Goal: Task Accomplishment & Management: Manage account settings

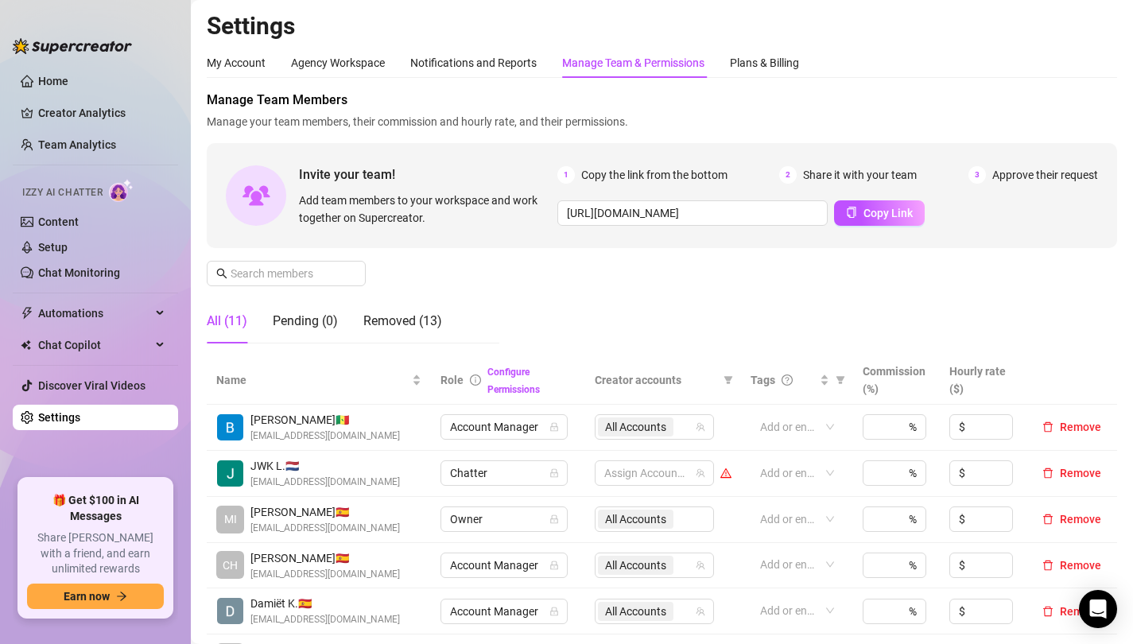
scroll to position [355, 0]
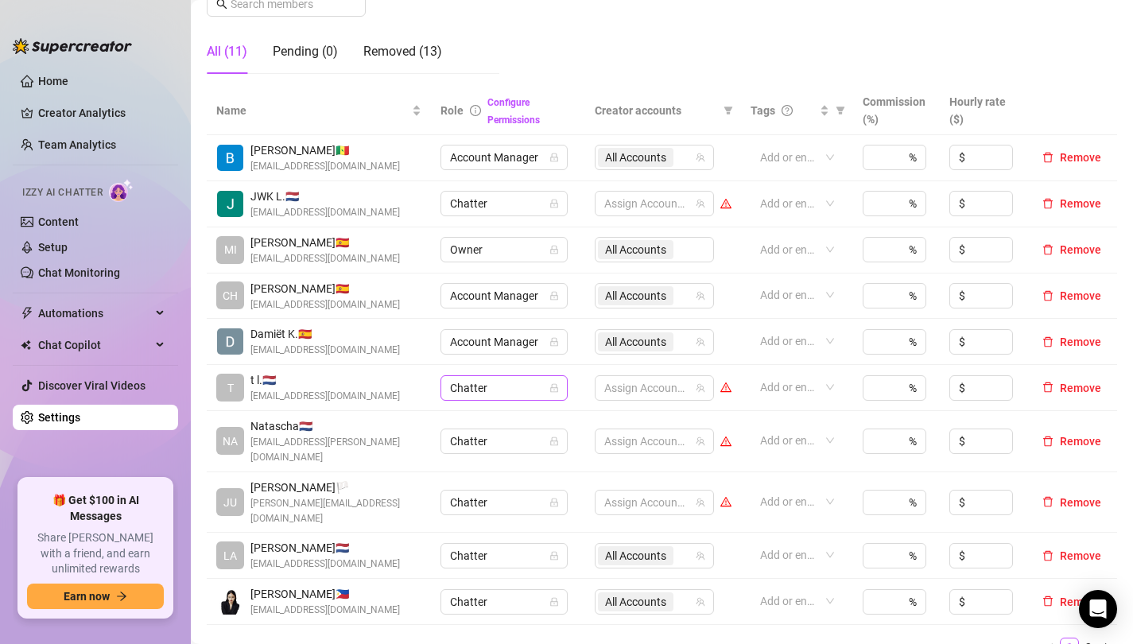
scroll to position [287, 0]
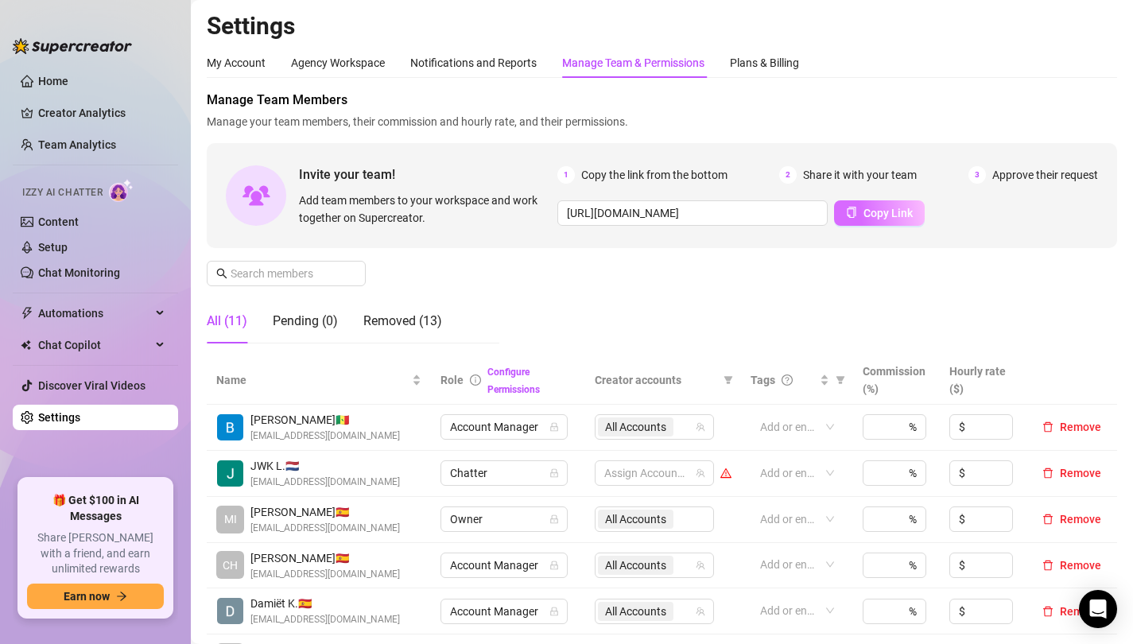
click at [887, 211] on span "Copy Link" at bounding box center [888, 213] width 49 height 13
click at [871, 218] on span "Copy Link" at bounding box center [888, 213] width 49 height 13
click at [877, 212] on span "Copy Link" at bounding box center [888, 213] width 49 height 13
click at [581, 303] on div "Manage Team Members Manage your team members, their commission and hourly rate,…" at bounding box center [662, 224] width 911 height 266
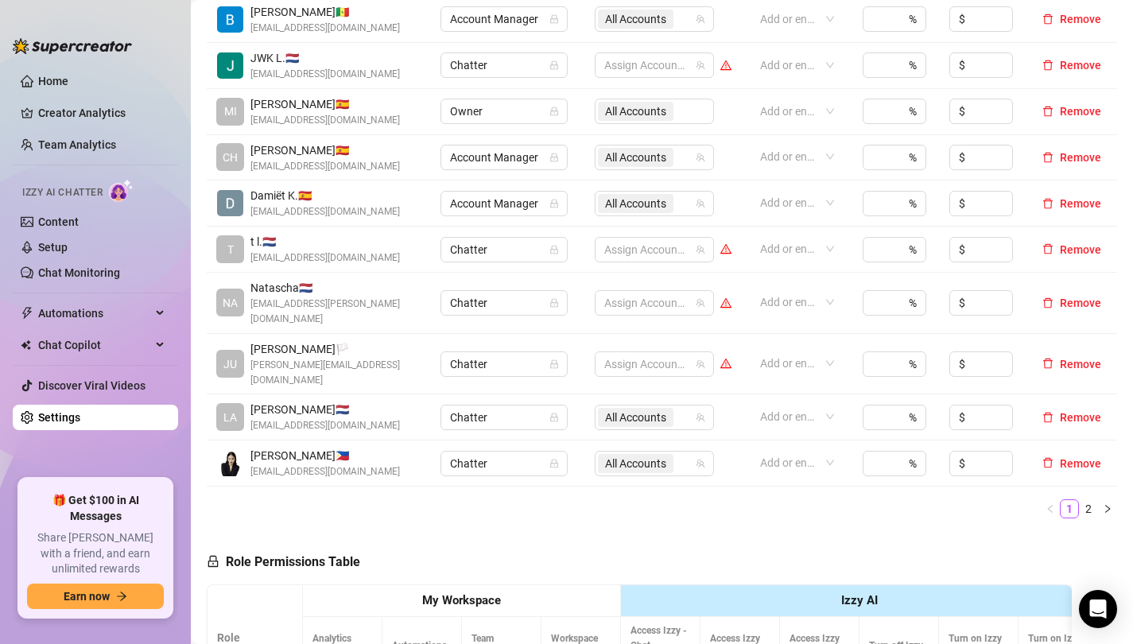
scroll to position [410, 0]
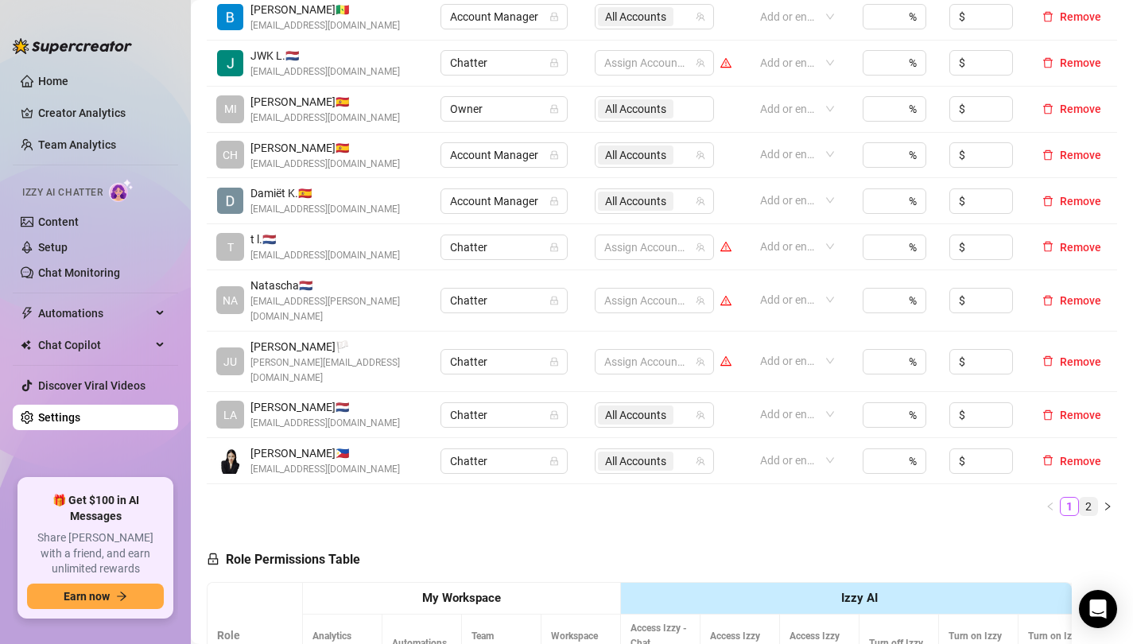
click at [1092, 498] on link "2" at bounding box center [1088, 506] width 17 height 17
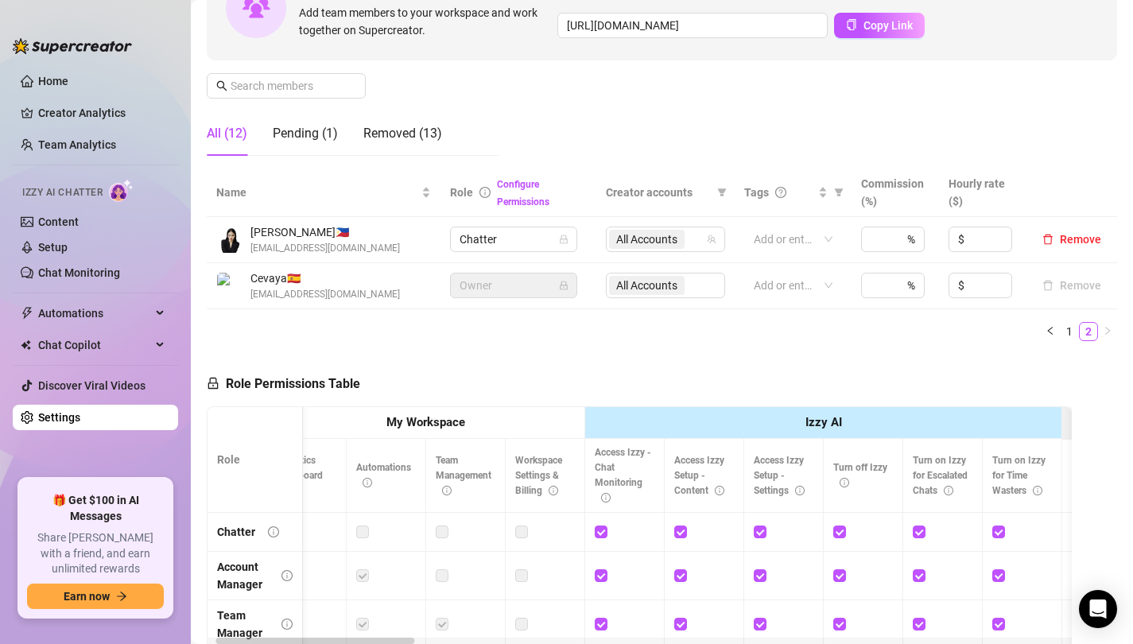
scroll to position [0, 43]
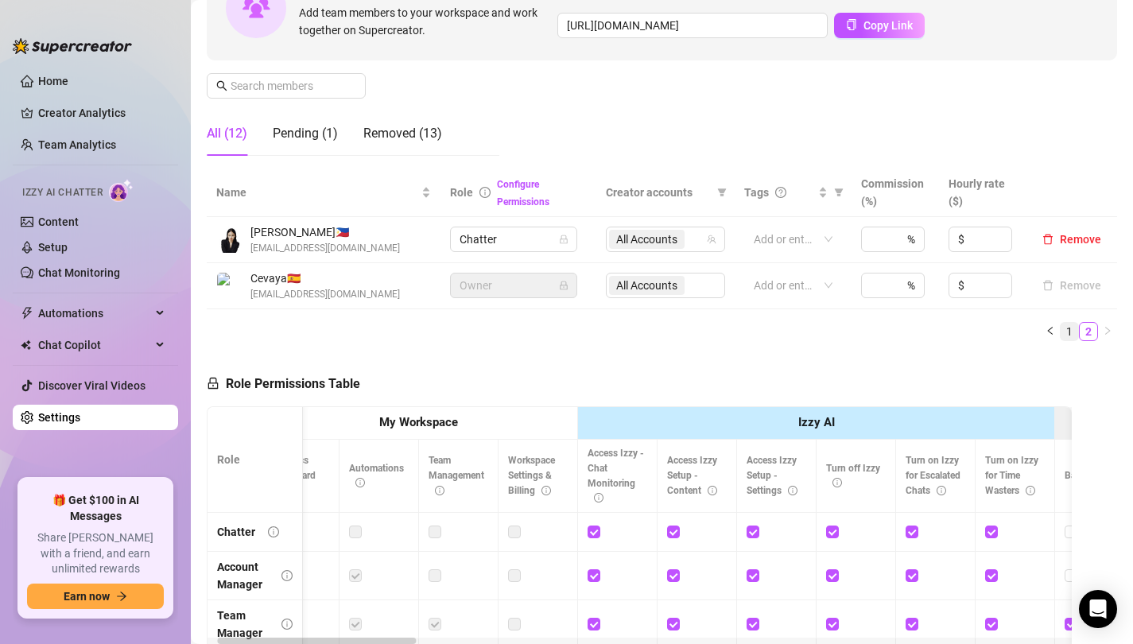
click at [1068, 328] on link "1" at bounding box center [1069, 331] width 17 height 17
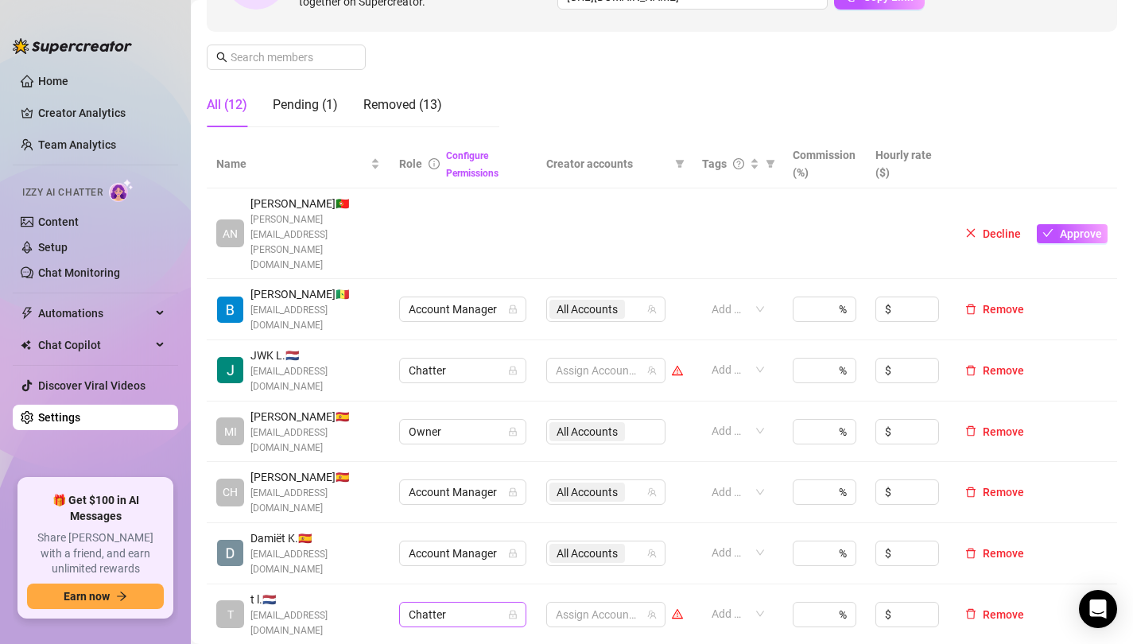
scroll to position [219, 0]
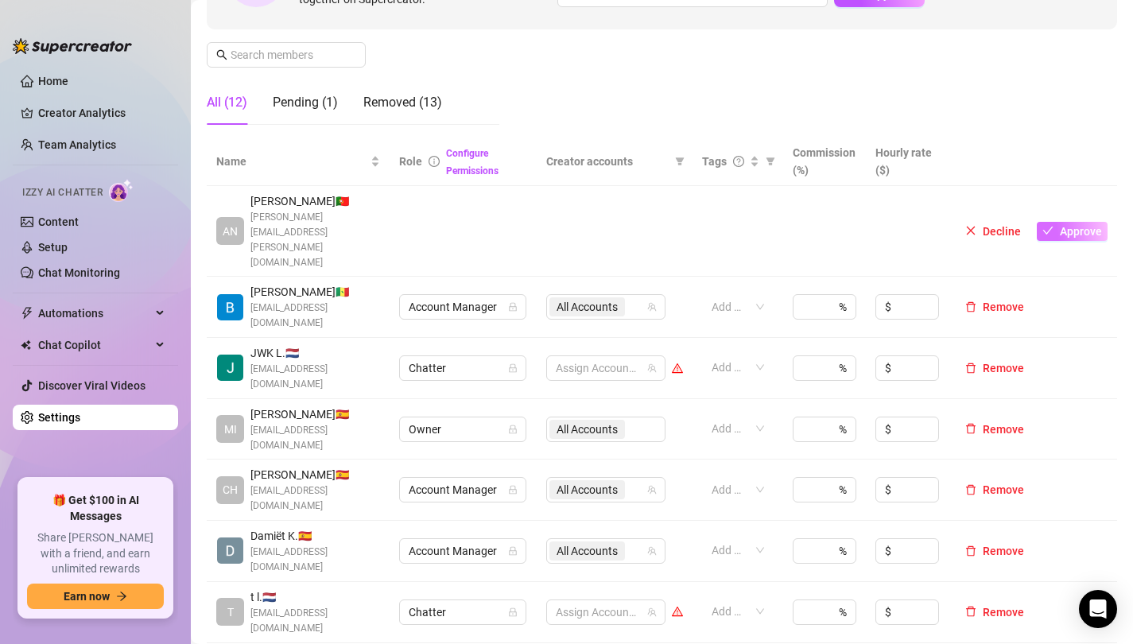
click at [1066, 225] on span "Approve" at bounding box center [1081, 231] width 42 height 13
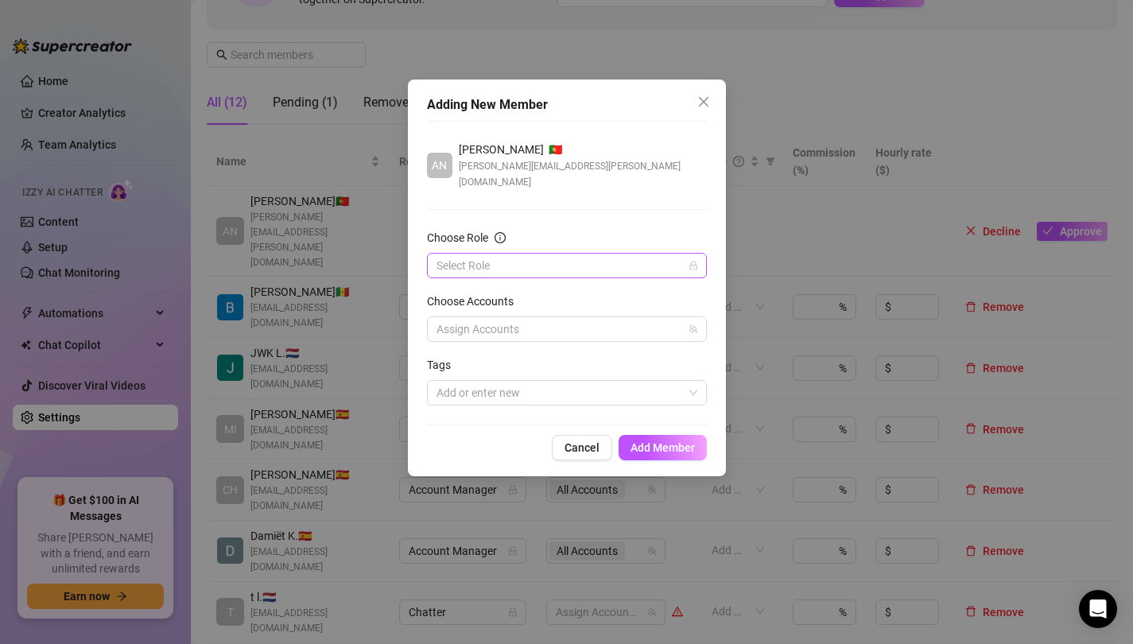
click at [536, 254] on input "Choose Role" at bounding box center [560, 266] width 247 height 24
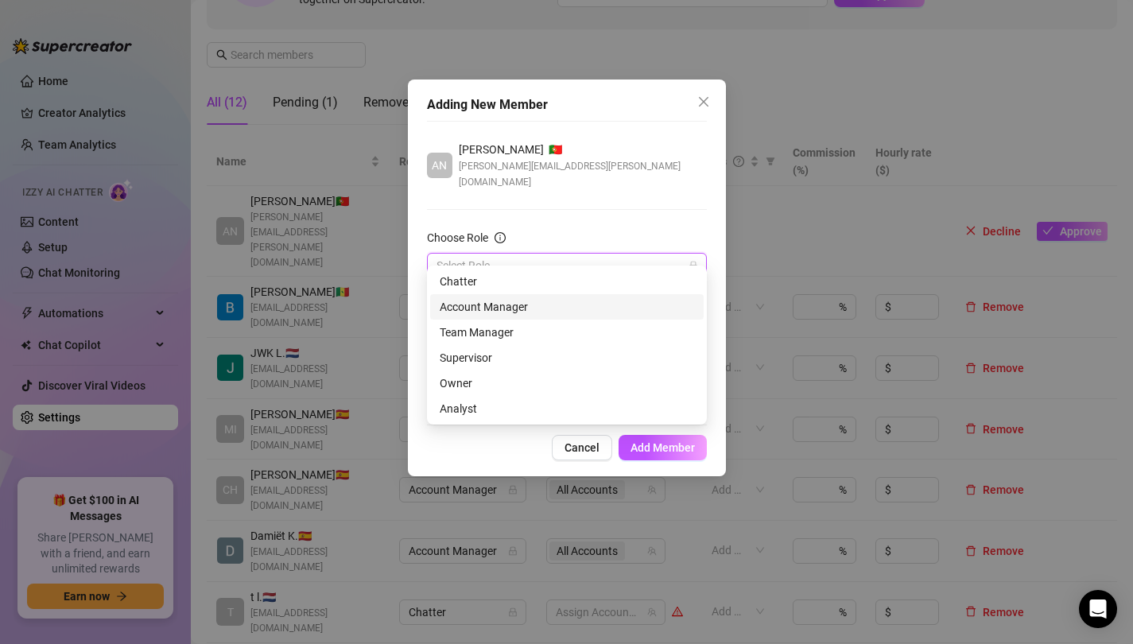
click at [487, 307] on div "Account Manager" at bounding box center [567, 306] width 254 height 17
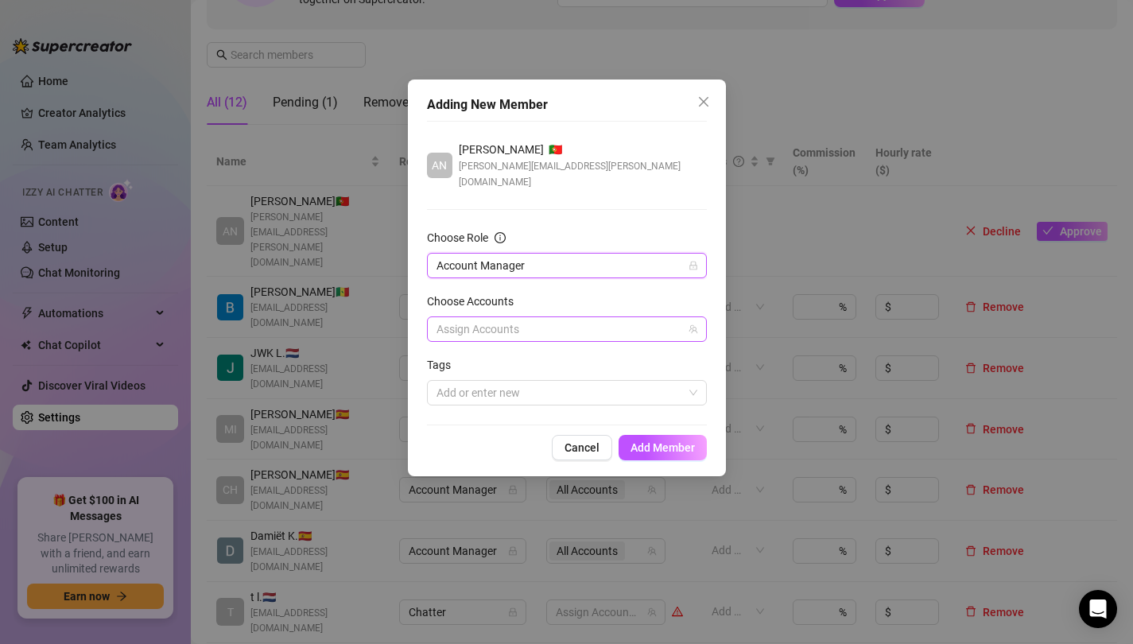
click at [525, 318] on div at bounding box center [558, 329] width 257 height 22
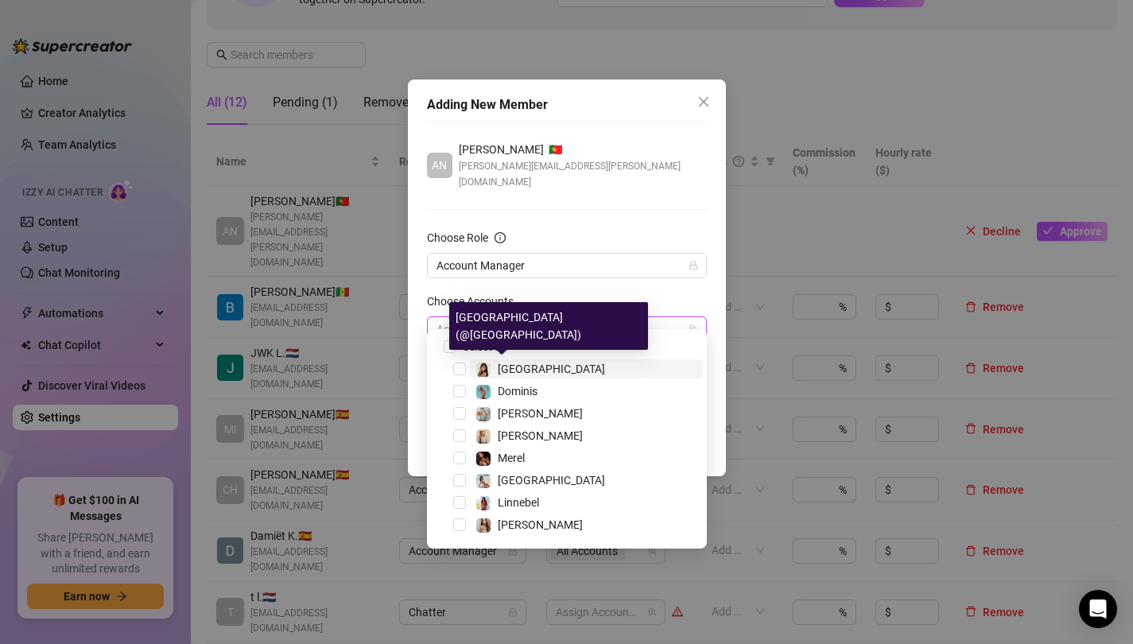
click at [508, 370] on span "[GEOGRAPHIC_DATA]" at bounding box center [551, 369] width 107 height 13
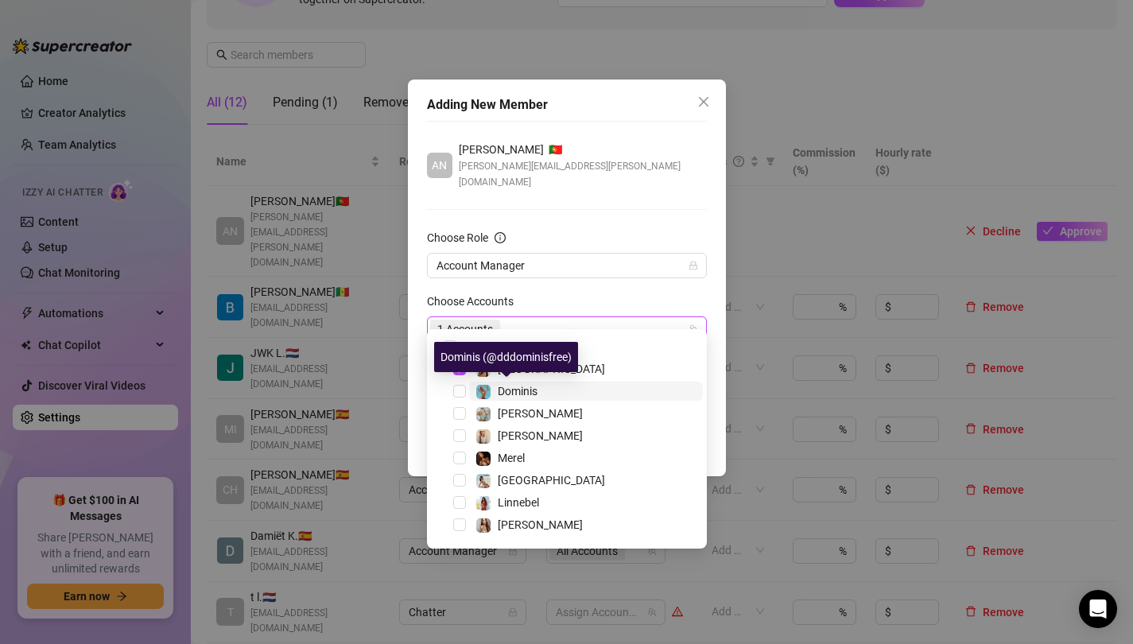
click at [503, 394] on span "Dominis" at bounding box center [518, 391] width 40 height 13
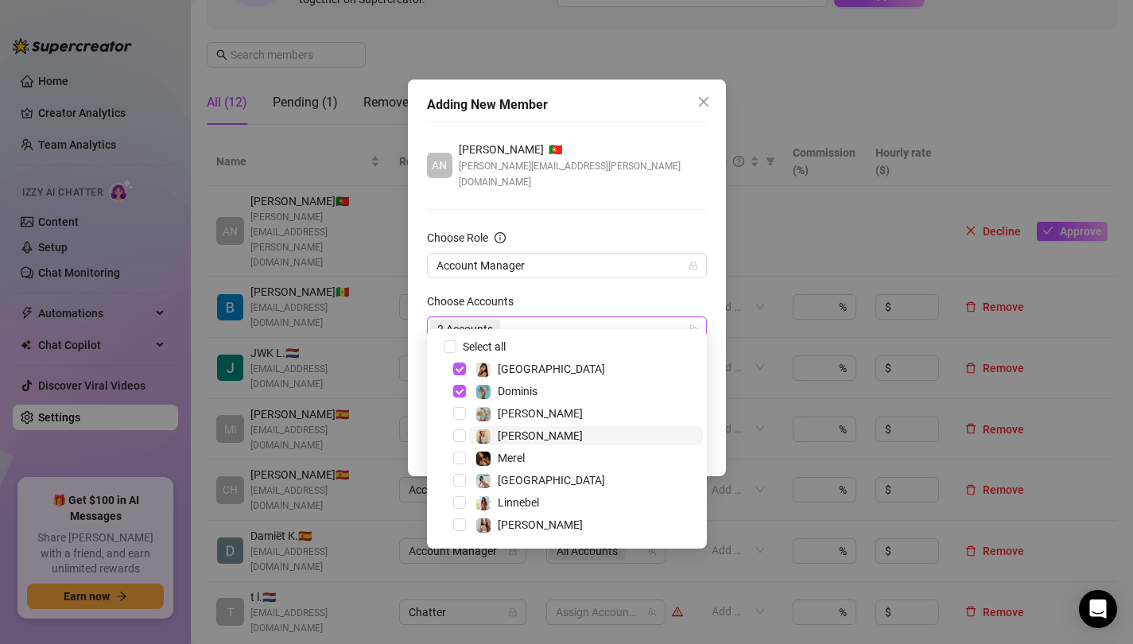
scroll to position [33, 0]
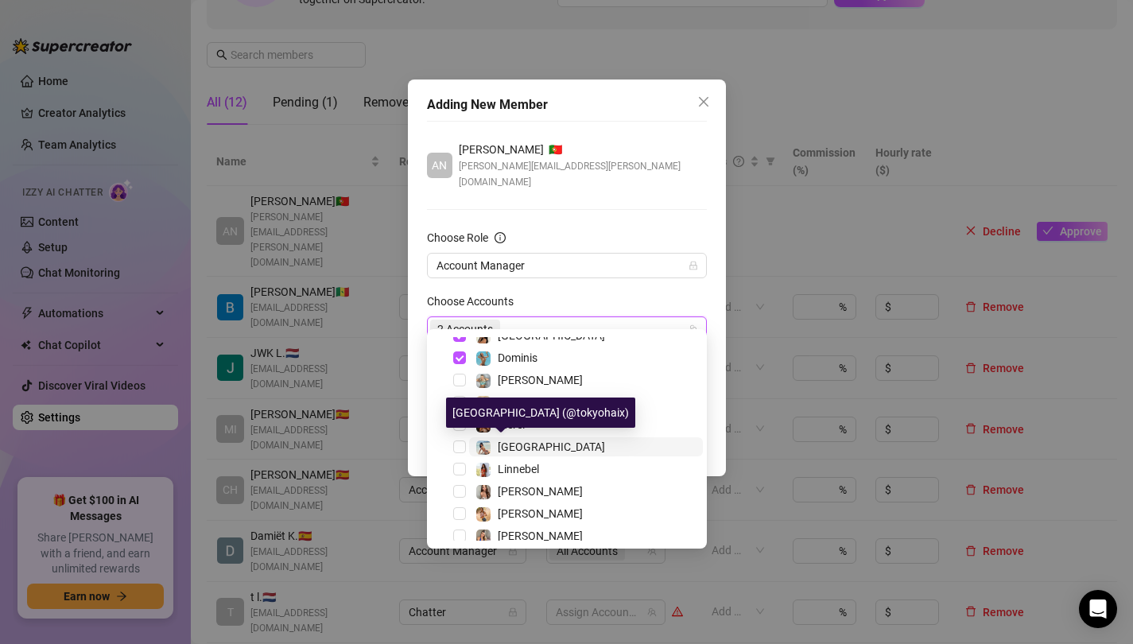
click at [501, 444] on span "[GEOGRAPHIC_DATA]" at bounding box center [551, 447] width 107 height 13
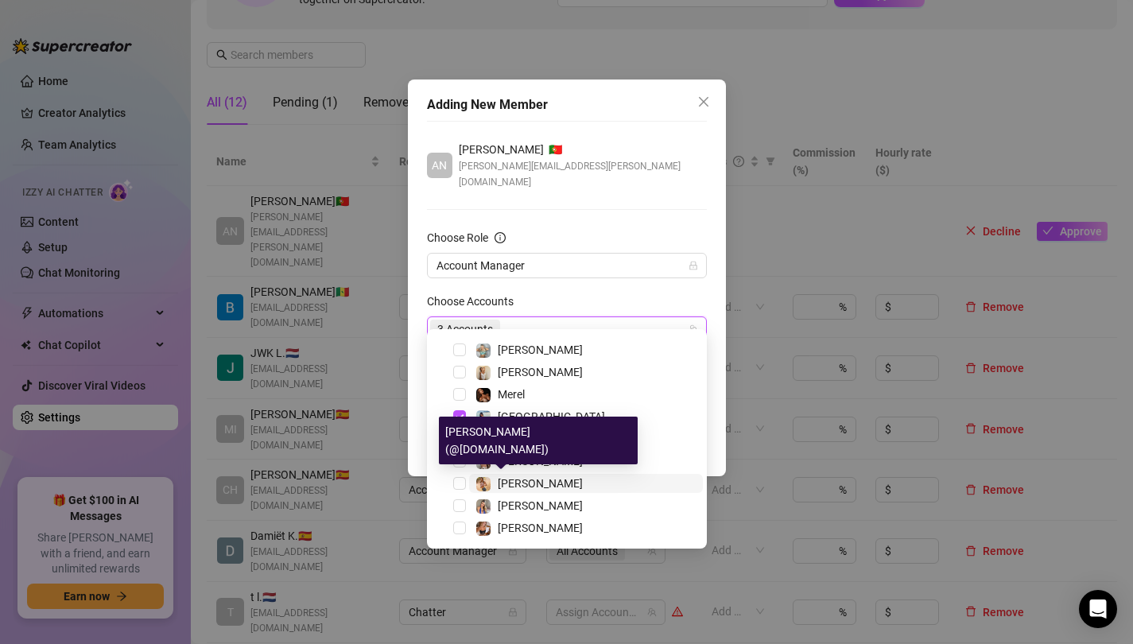
scroll to position [92, 0]
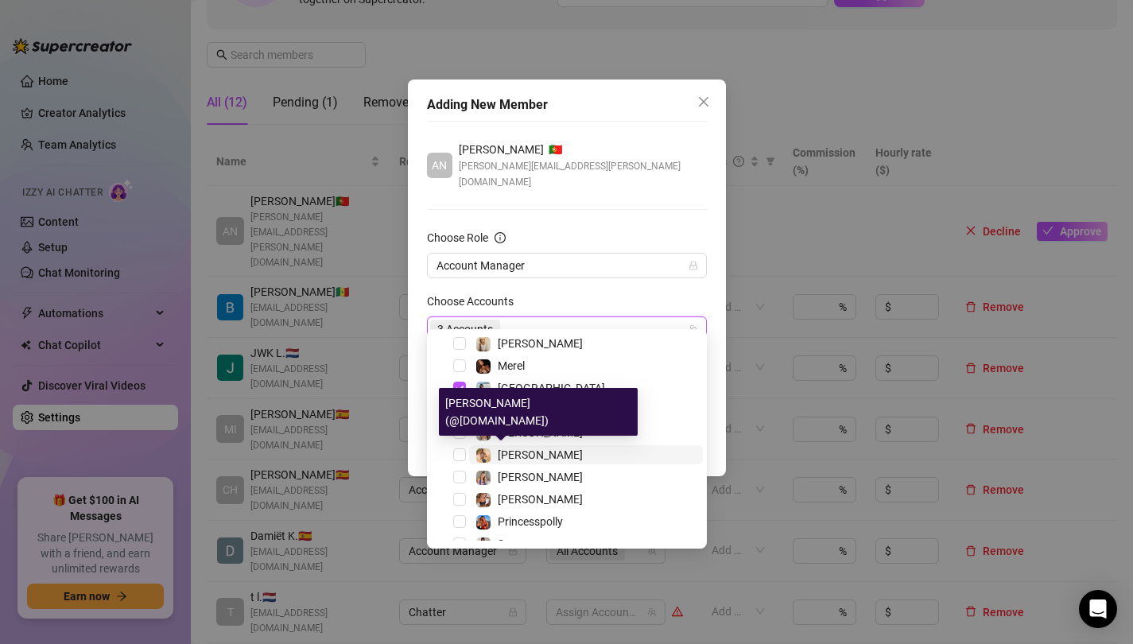
click at [514, 459] on span "[PERSON_NAME]" at bounding box center [540, 455] width 85 height 13
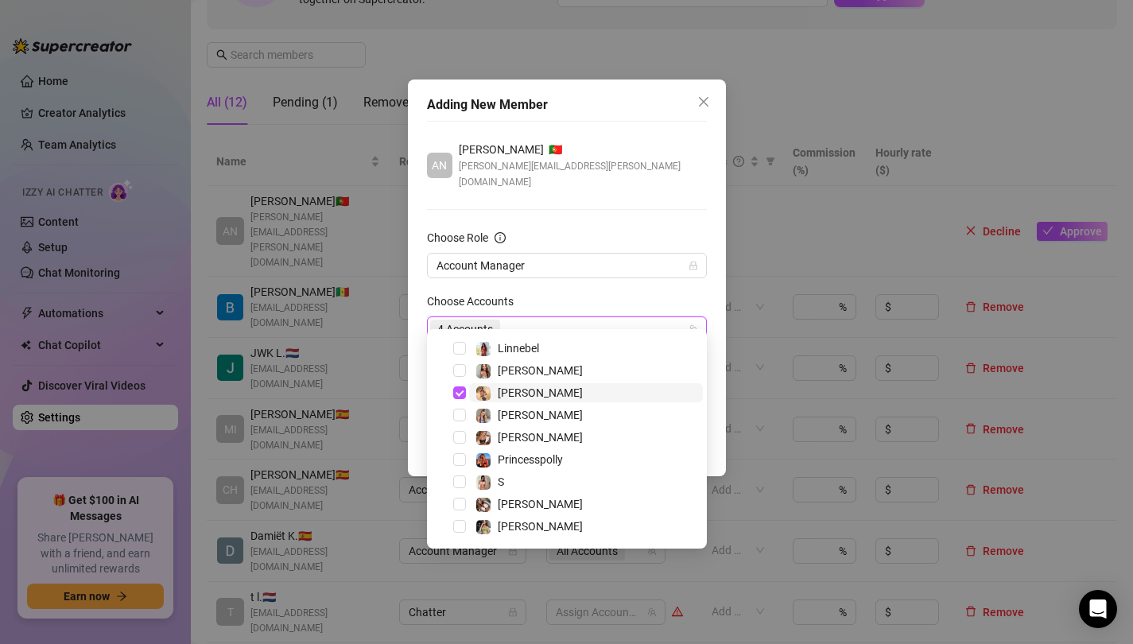
scroll to position [175, 0]
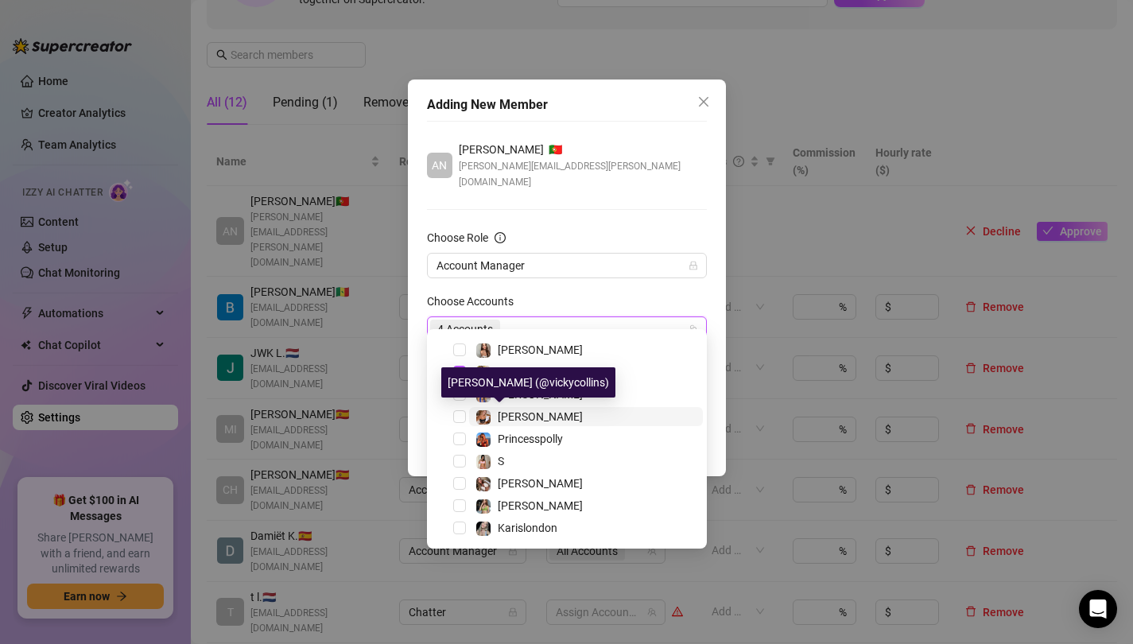
click at [511, 418] on span "[PERSON_NAME]" at bounding box center [540, 416] width 85 height 13
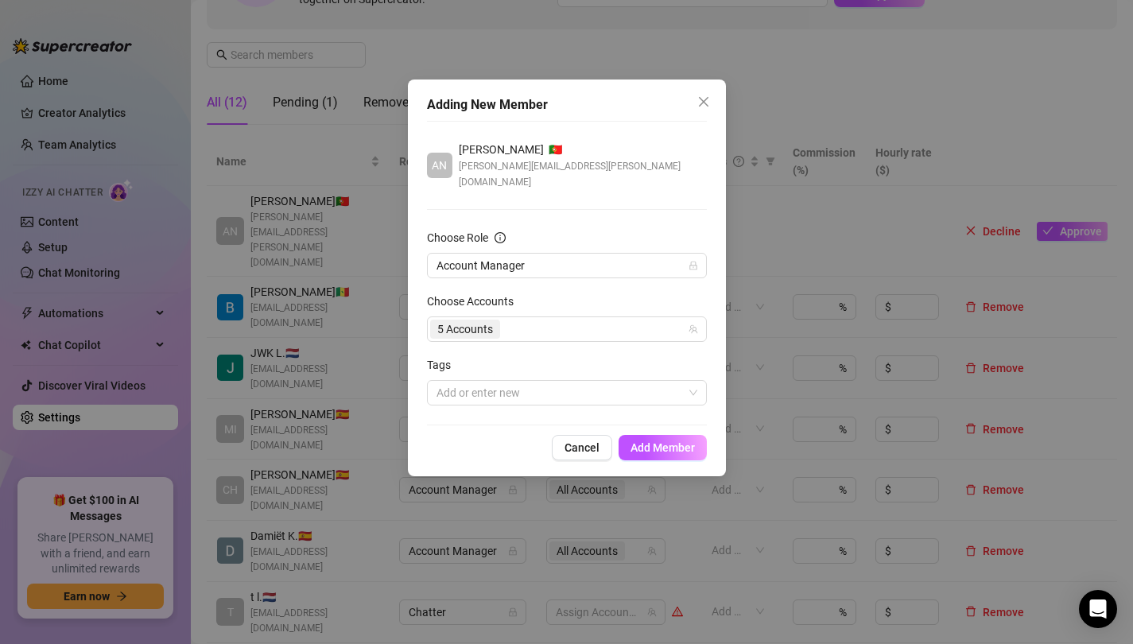
click at [577, 293] on div "Choose Accounts" at bounding box center [567, 305] width 280 height 24
click at [666, 441] on span "Add Member" at bounding box center [663, 447] width 64 height 13
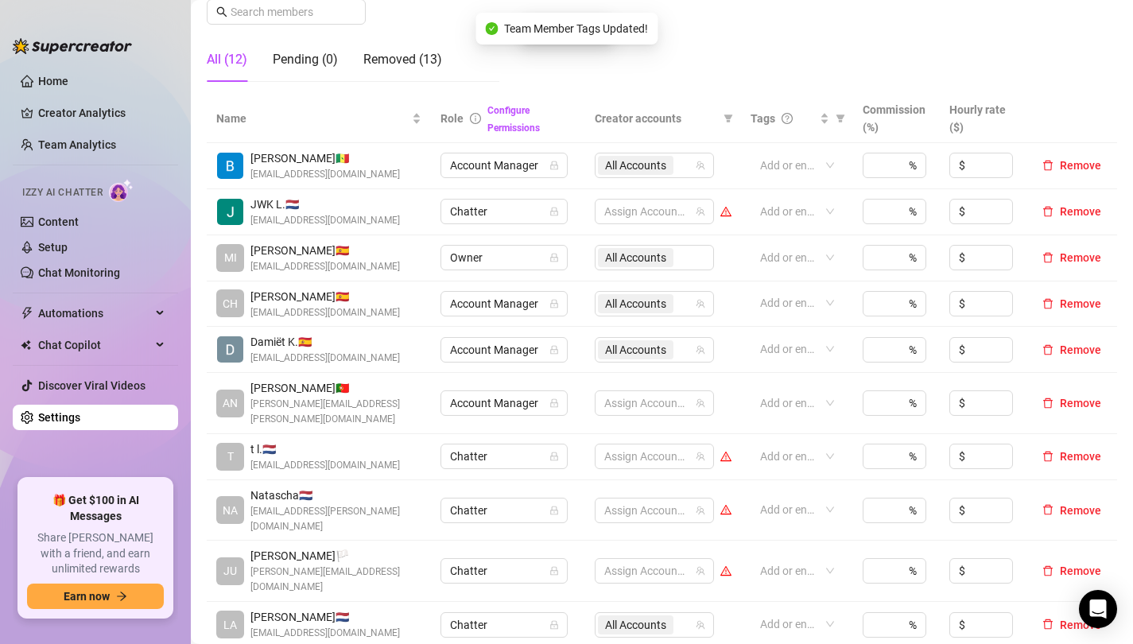
scroll to position [273, 0]
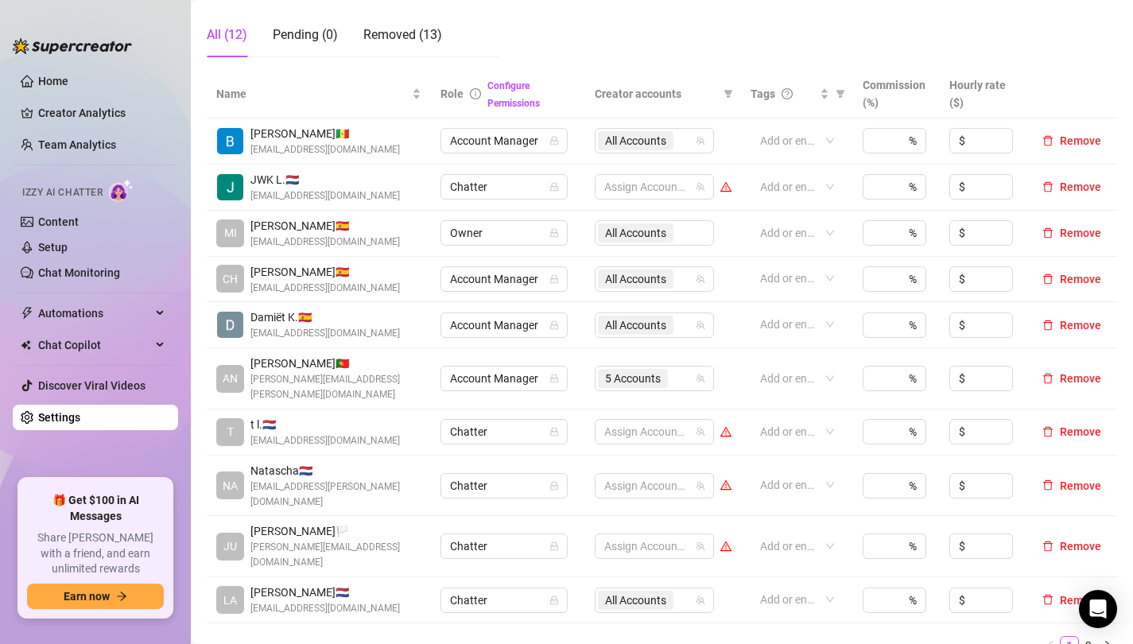
scroll to position [278, 0]
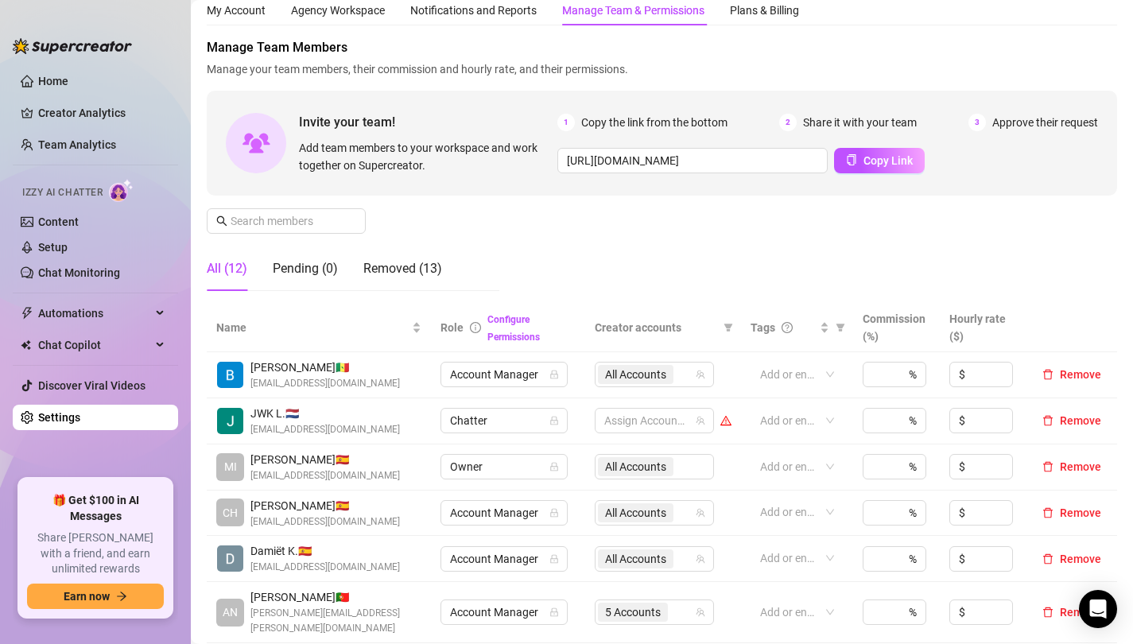
scroll to position [45, 0]
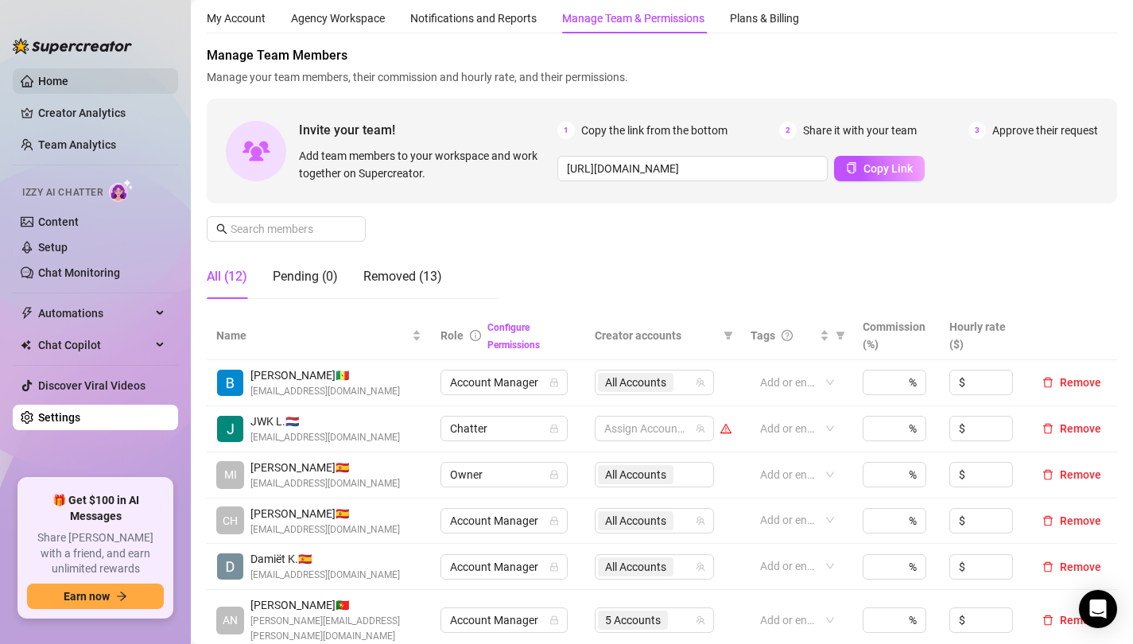
click at [46, 86] on link "Home" at bounding box center [53, 81] width 30 height 13
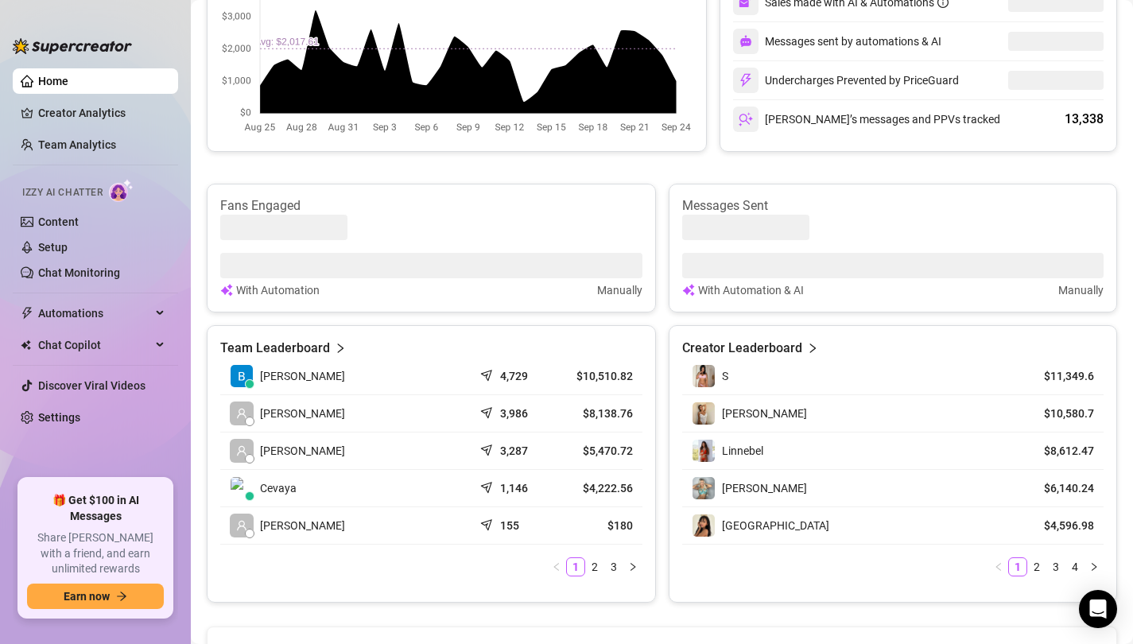
scroll to position [492, 0]
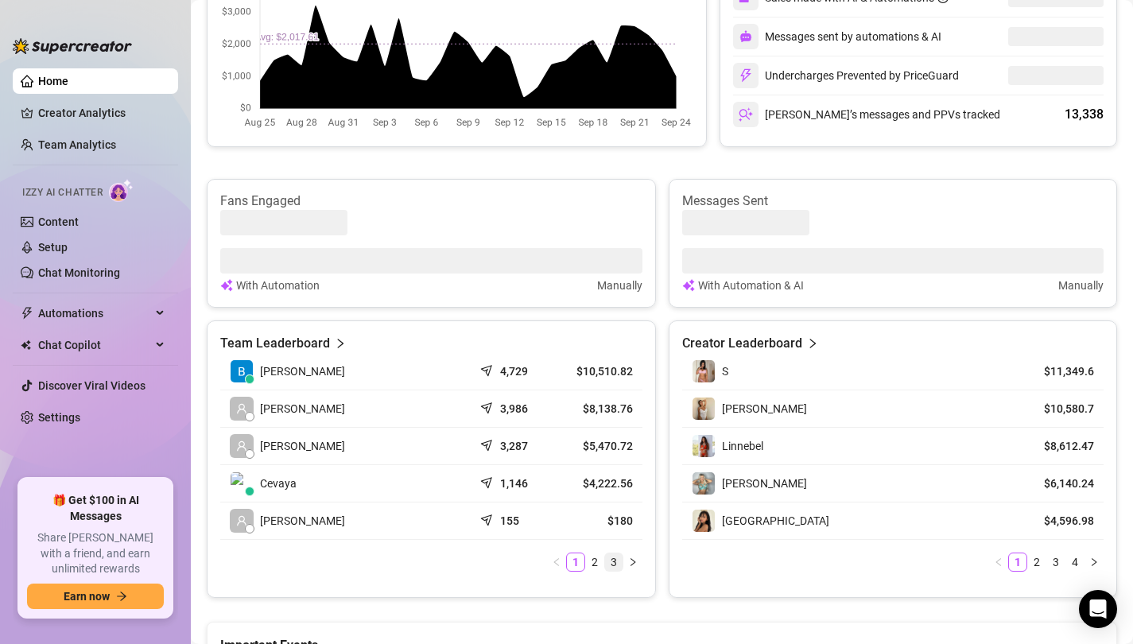
click at [610, 563] on link "3" at bounding box center [613, 562] width 17 height 17
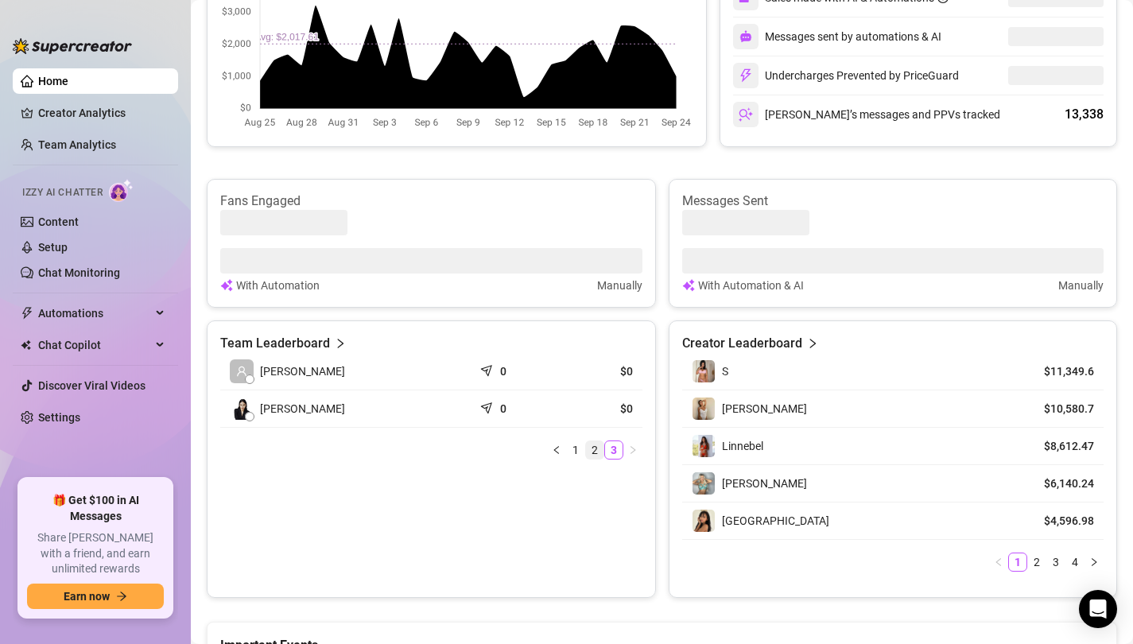
click at [593, 453] on link "2" at bounding box center [594, 449] width 17 height 17
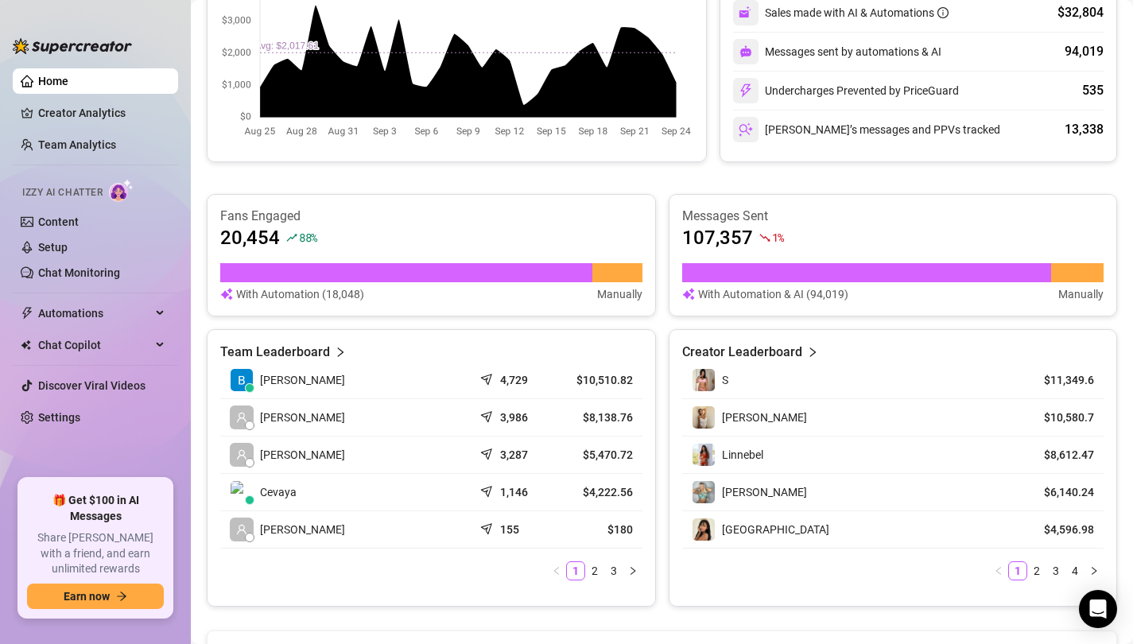
scroll to position [624, 0]
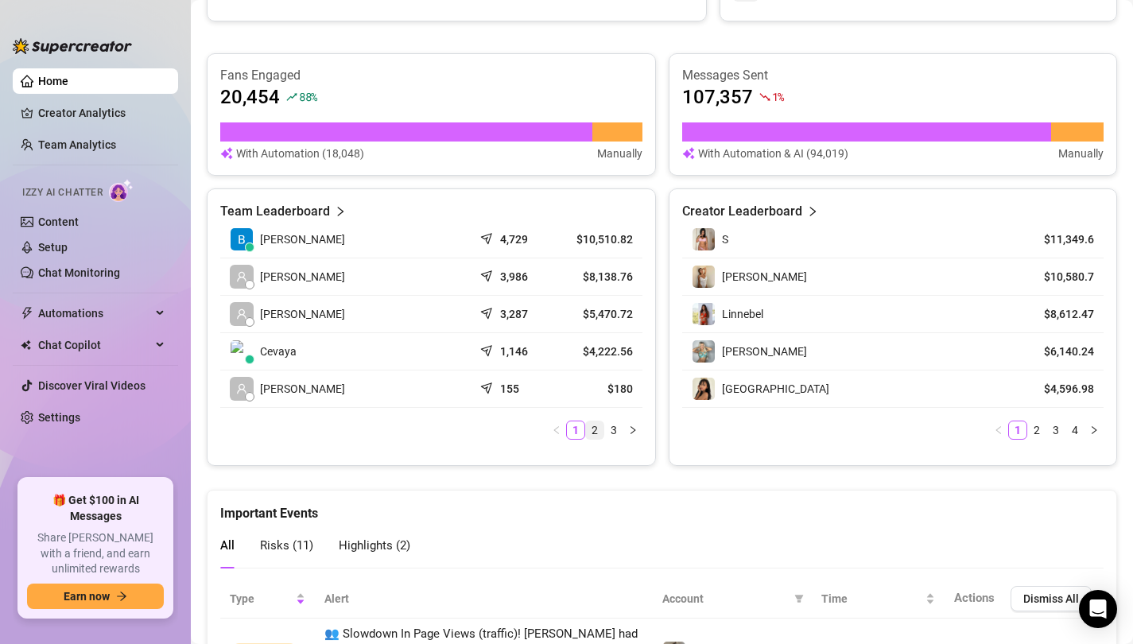
click at [595, 433] on link "2" at bounding box center [594, 430] width 17 height 17
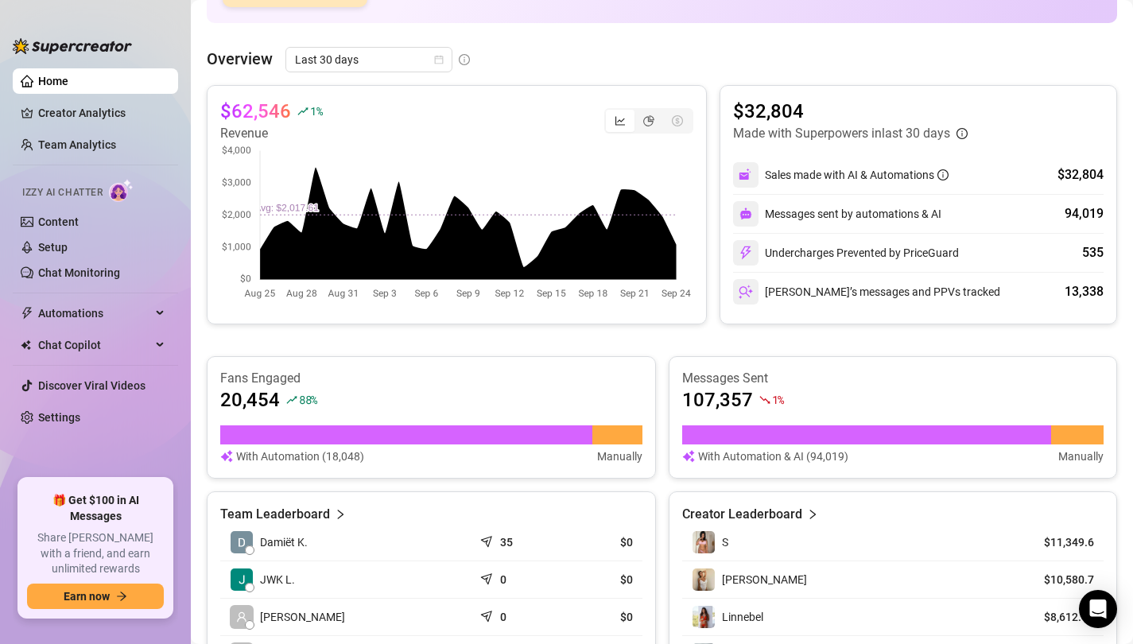
scroll to position [0, 0]
